Goal: Transaction & Acquisition: Obtain resource

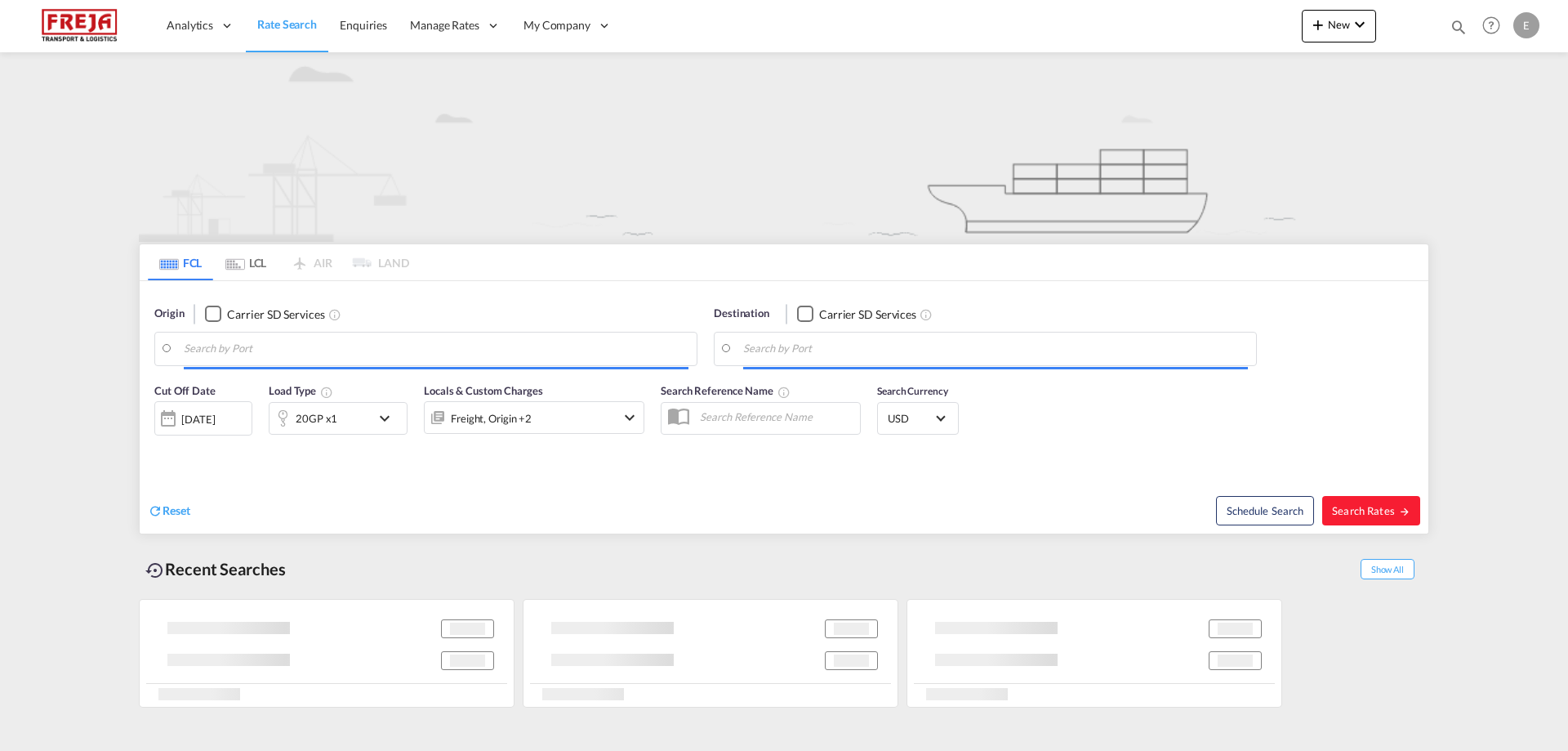
type input "[PERSON_NAME] (Maaloy), NOMAY"
type input "Alexandria ([GEOGRAPHIC_DATA]), EGALY"
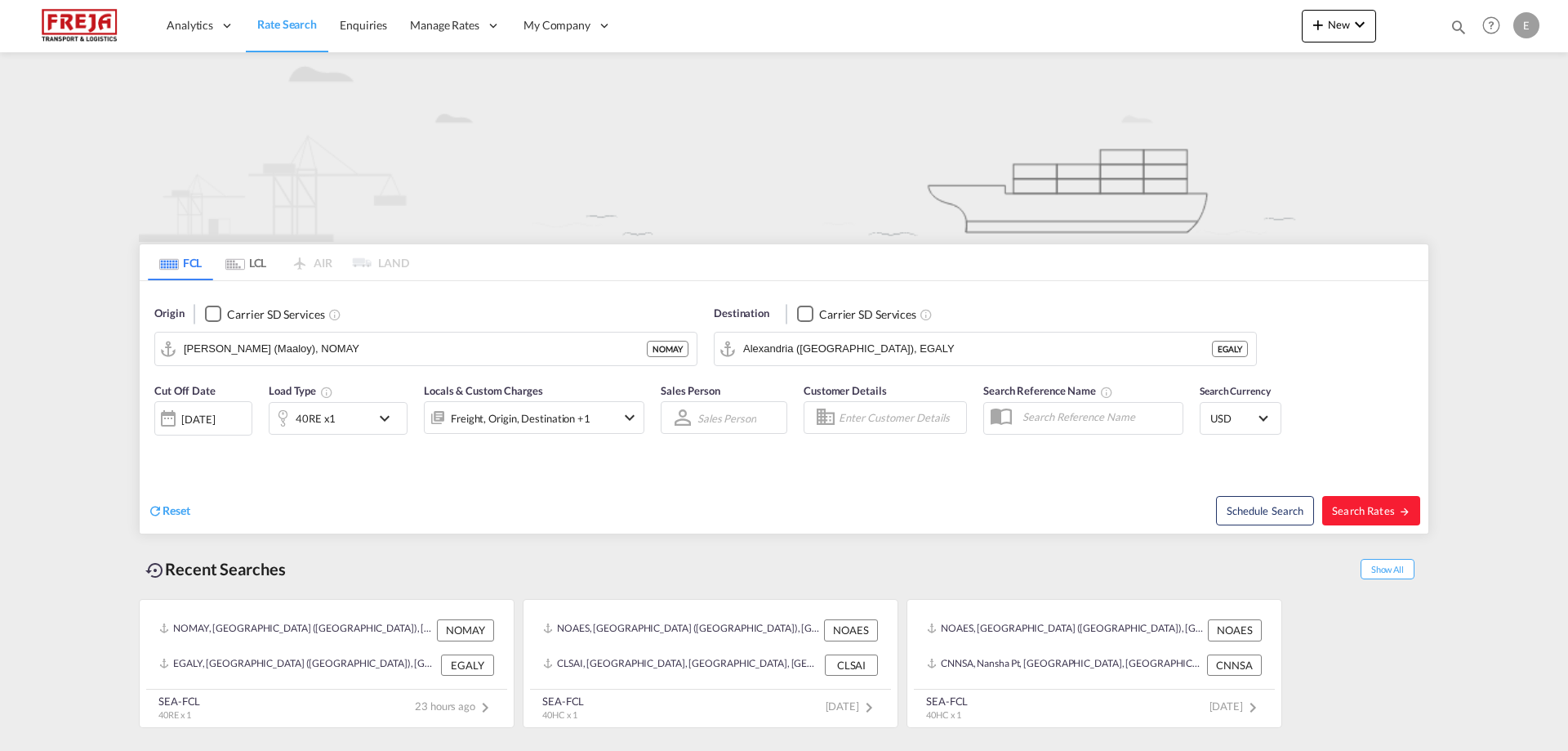
click at [377, 418] on md-icon "icon-chevron-down" at bounding box center [389, 417] width 28 height 19
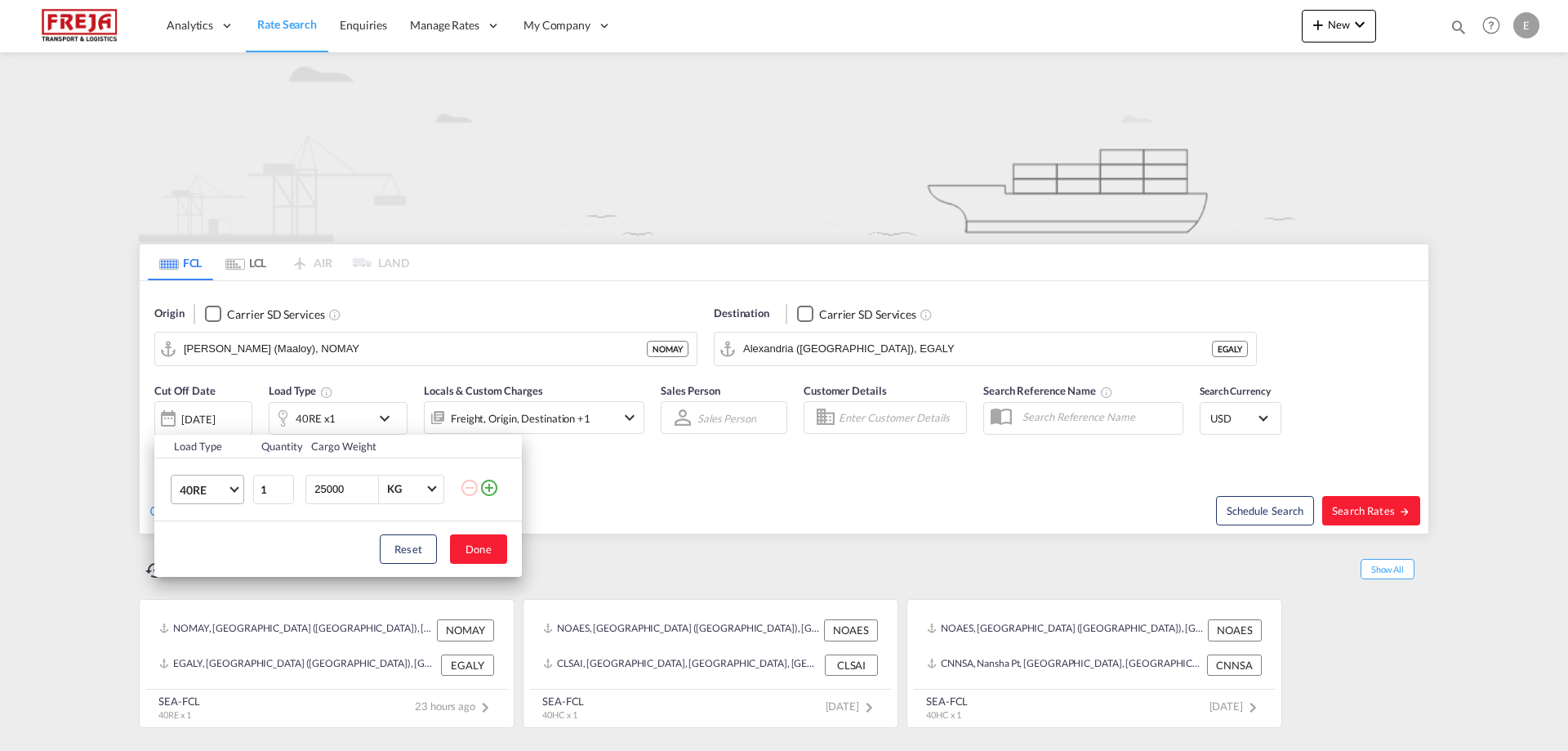
click at [237, 489] on md-select-value "40RE" at bounding box center [210, 489] width 65 height 28
click at [247, 407] on md-option "20GP" at bounding box center [222, 404] width 111 height 40
drag, startPoint x: 355, startPoint y: 484, endPoint x: 245, endPoint y: 475, distance: 110.4
click at [245, 475] on tr "20GP 1 25000 KG KG" at bounding box center [338, 489] width 368 height 63
type input "17000"
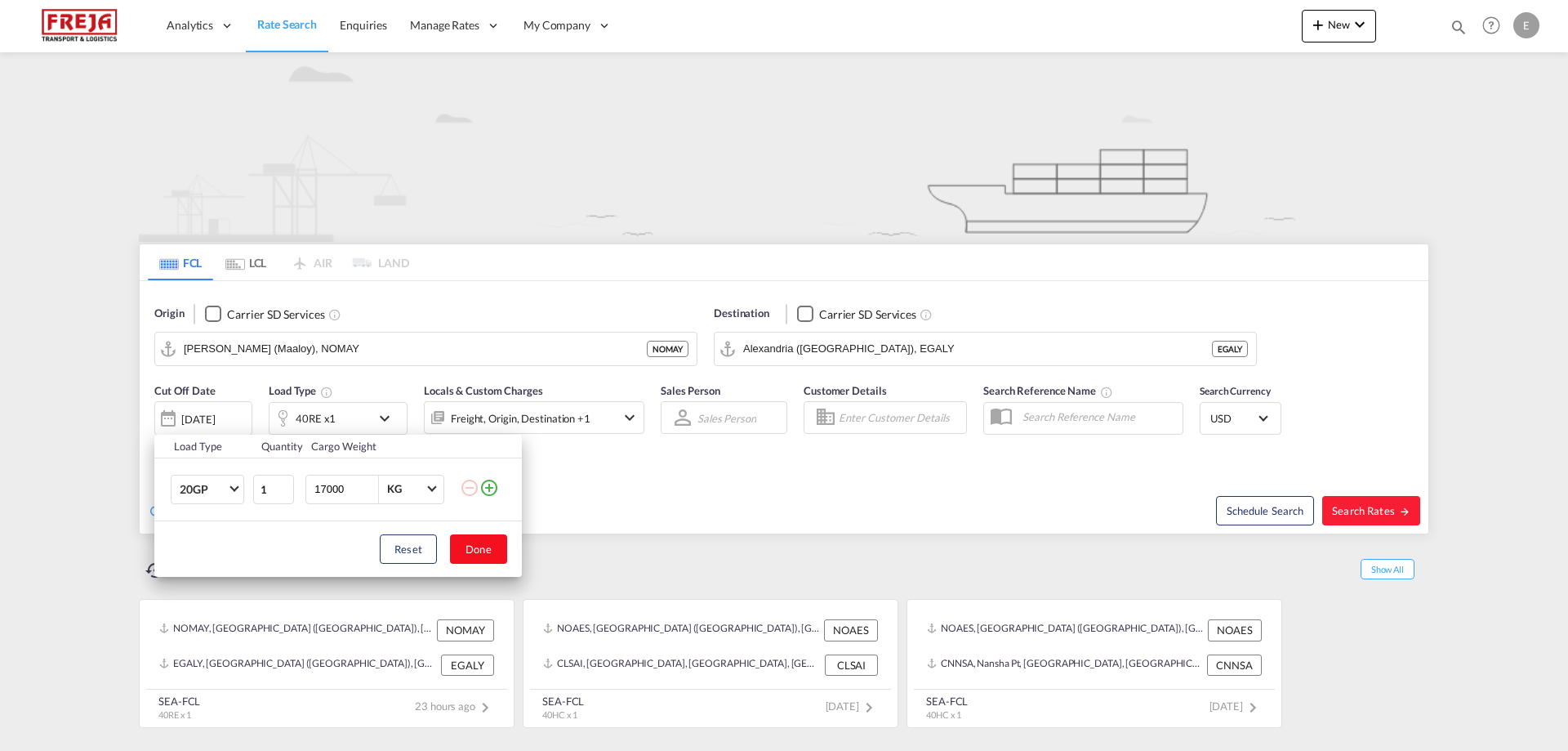
click at [474, 552] on button "Done" at bounding box center [479, 549] width 57 height 29
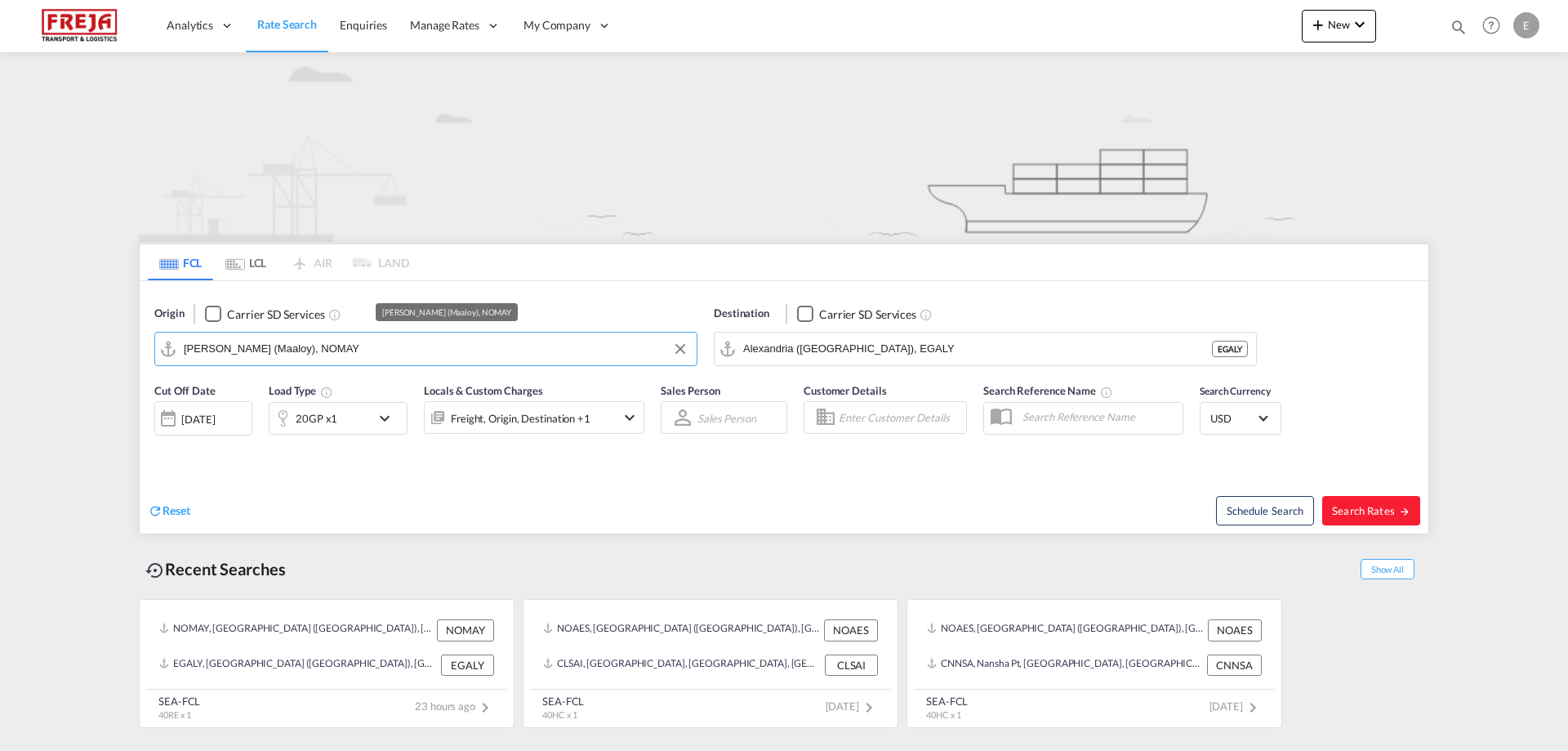
click at [351, 360] on input "[PERSON_NAME] (Maaloy), NOMAY" at bounding box center [436, 348] width 505 height 25
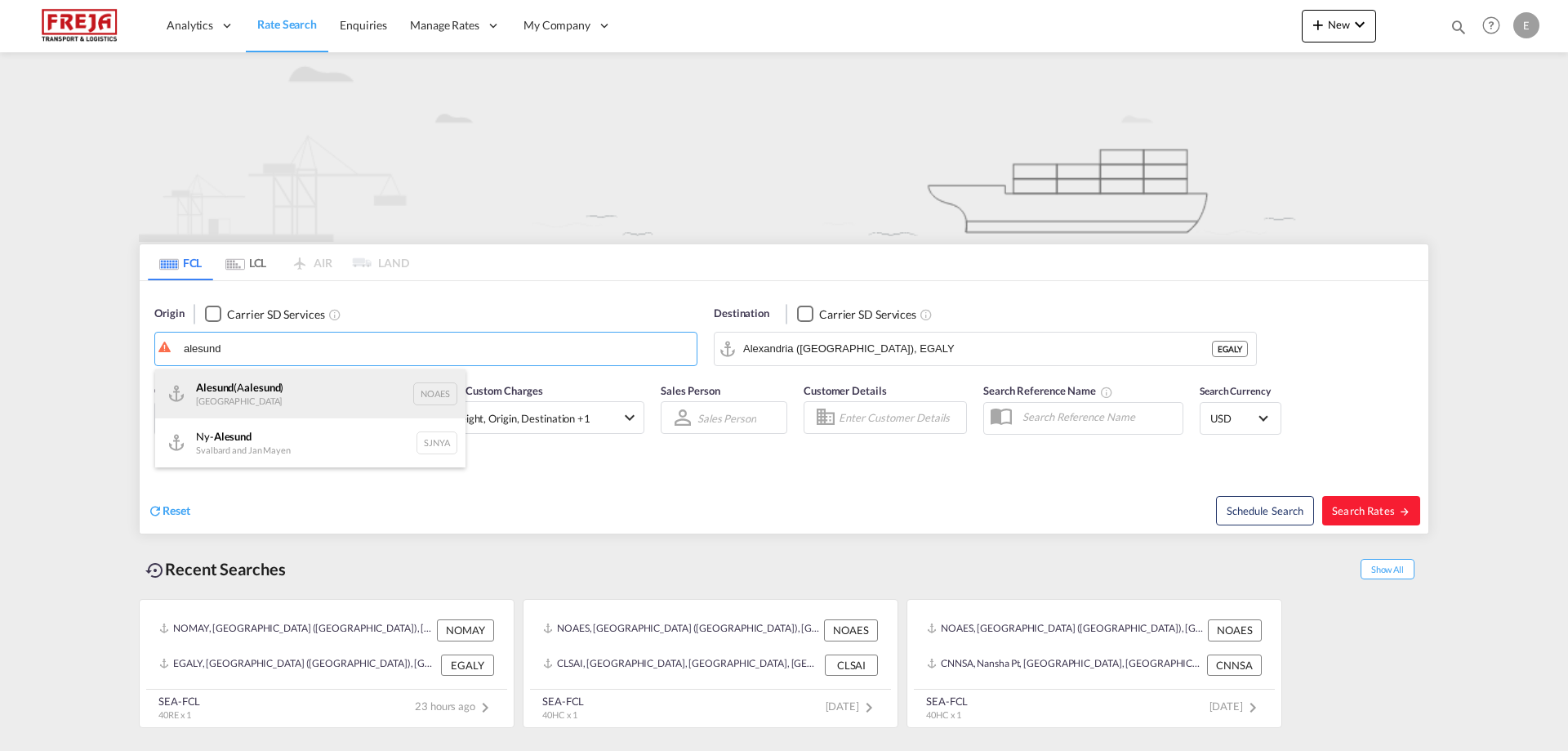
click at [228, 395] on div "Alesund (A alesund ) Norway NOAES" at bounding box center [311, 393] width 311 height 49
type input "Alesund ([GEOGRAPHIC_DATA]), NOAES"
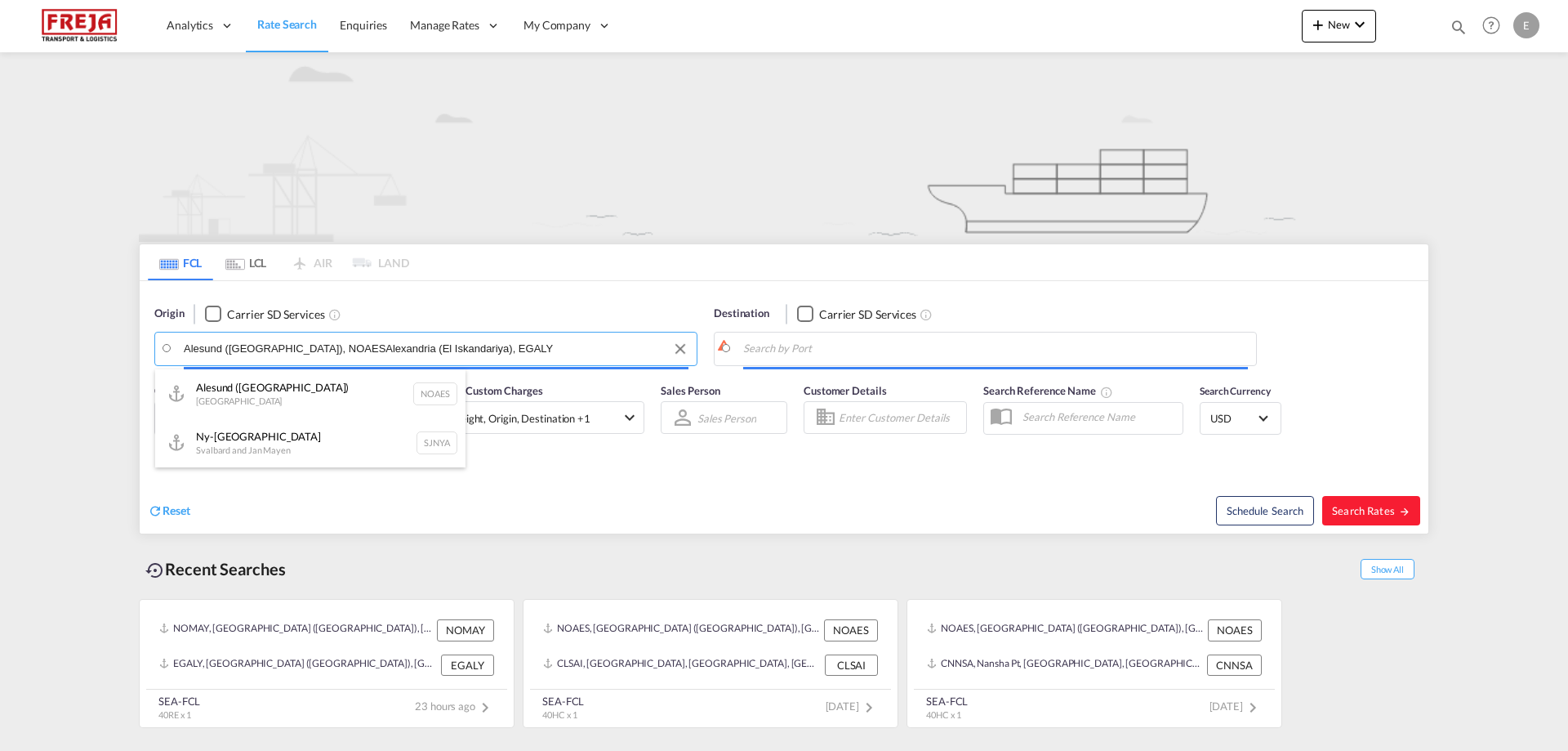
type input "h"
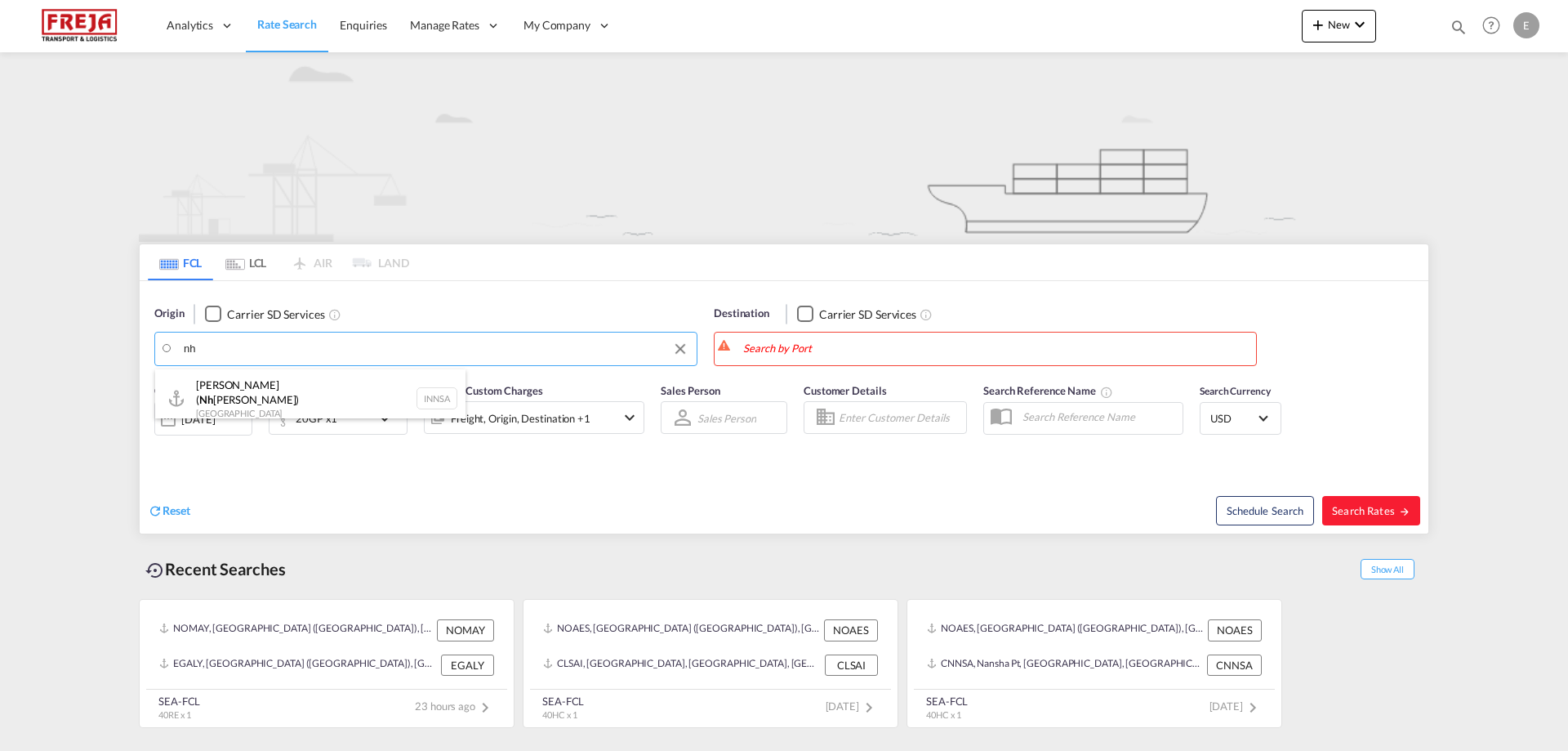
type input "n"
click at [293, 400] on div "Alesund (A alesund ) Norway NOAES" at bounding box center [311, 393] width 311 height 49
type input "Alesund ([GEOGRAPHIC_DATA]), NOAES"
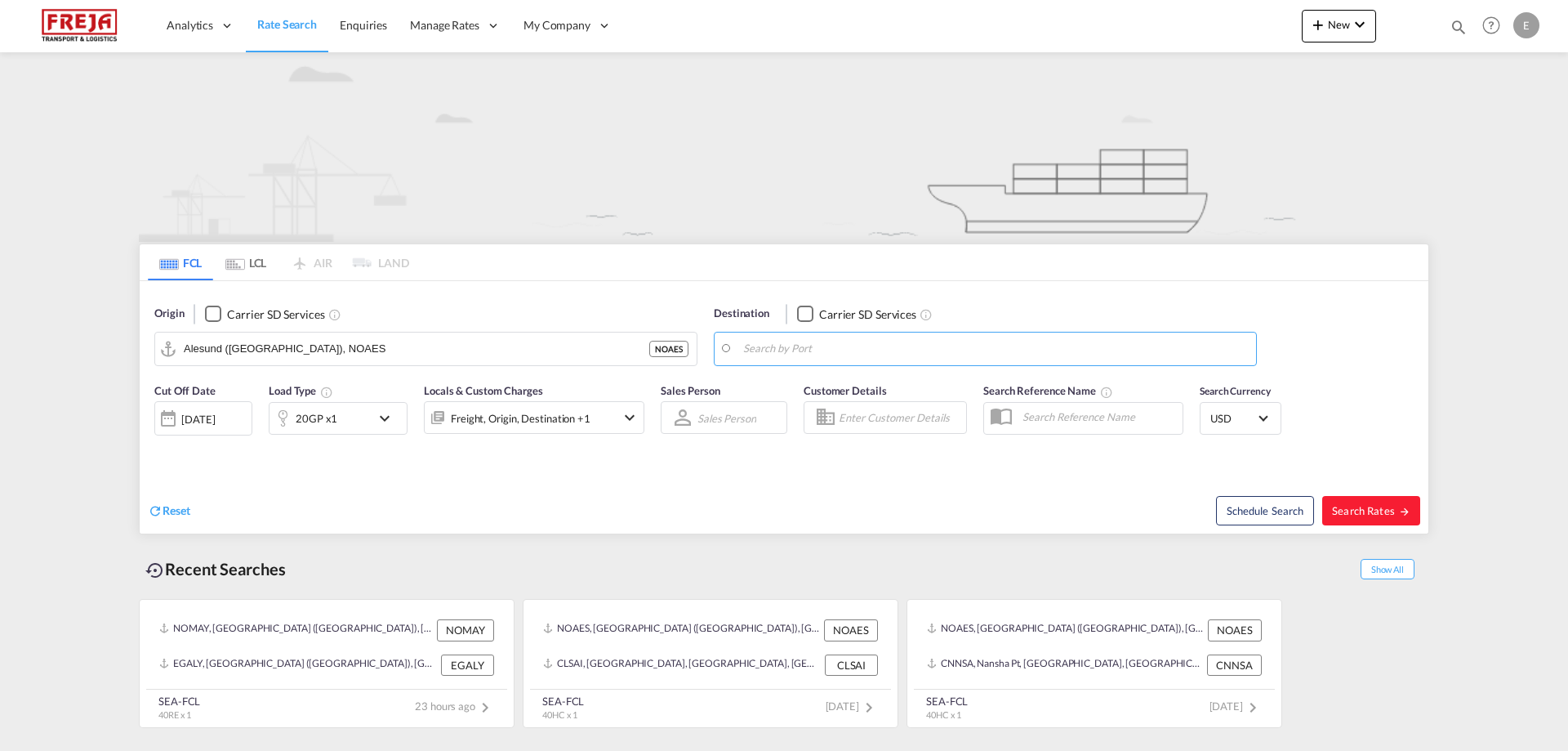
click at [844, 360] on body "Analytics Reports Dashboard Rate Search Enquiries Manage Rates Contract Rates" at bounding box center [784, 375] width 1568 height 751
click at [840, 387] on div "[PERSON_NAME] ( [GEOGRAPHIC_DATA]) [GEOGRAPHIC_DATA] [GEOGRAPHIC_DATA]" at bounding box center [870, 393] width 311 height 49
type input "[PERSON_NAME] ([PERSON_NAME]), [GEOGRAPHIC_DATA]"
click at [1354, 502] on button "Search Rates" at bounding box center [1371, 510] width 98 height 29
type input "NOAES to INNSA / [DATE]"
